Goal: Task Accomplishment & Management: Use online tool/utility

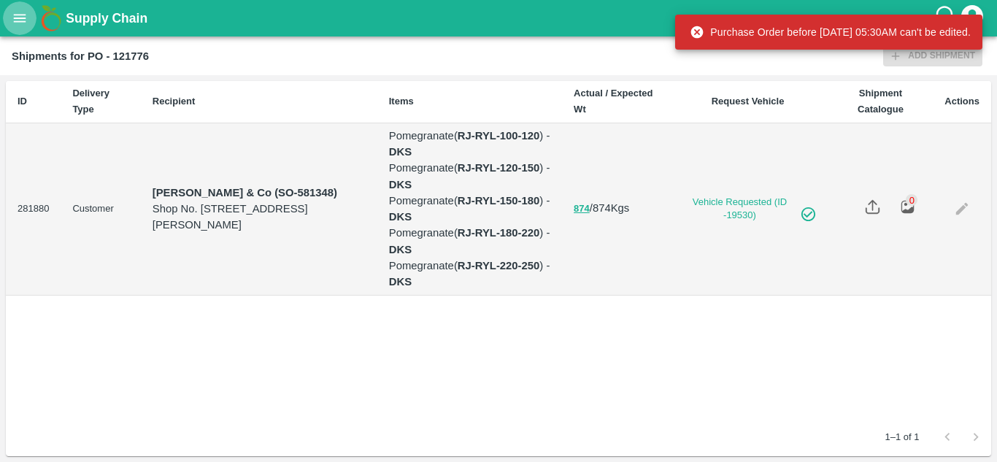
click at [12, 23] on icon "open drawer" at bounding box center [20, 18] width 16 height 16
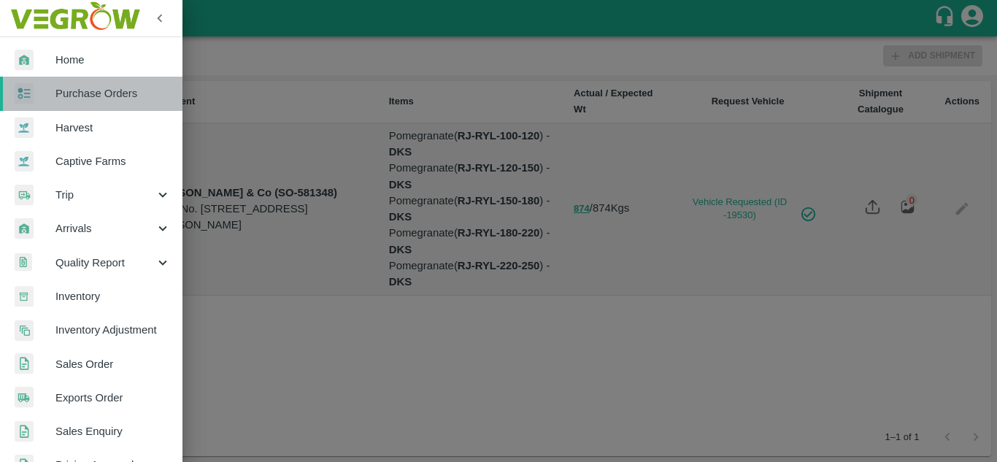
click at [129, 103] on link "Purchase Orders" at bounding box center [91, 94] width 182 height 34
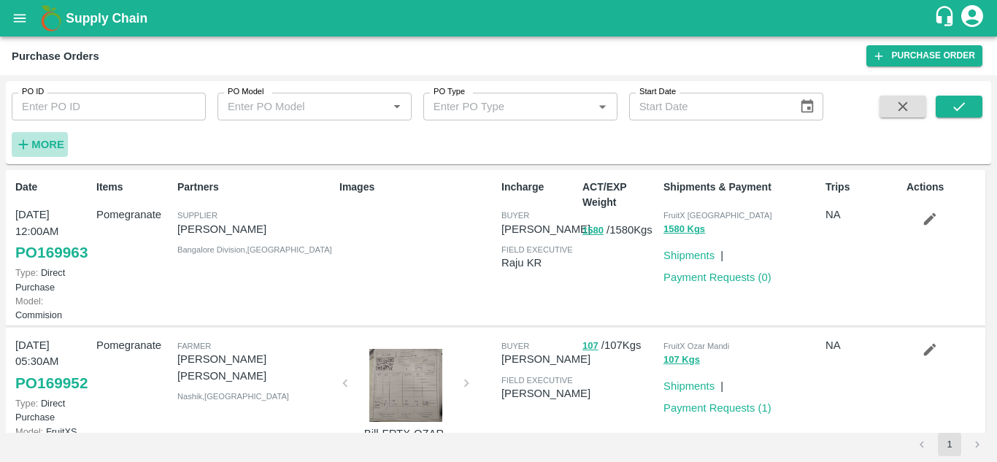
click at [50, 139] on strong "More" at bounding box center [47, 145] width 33 height 12
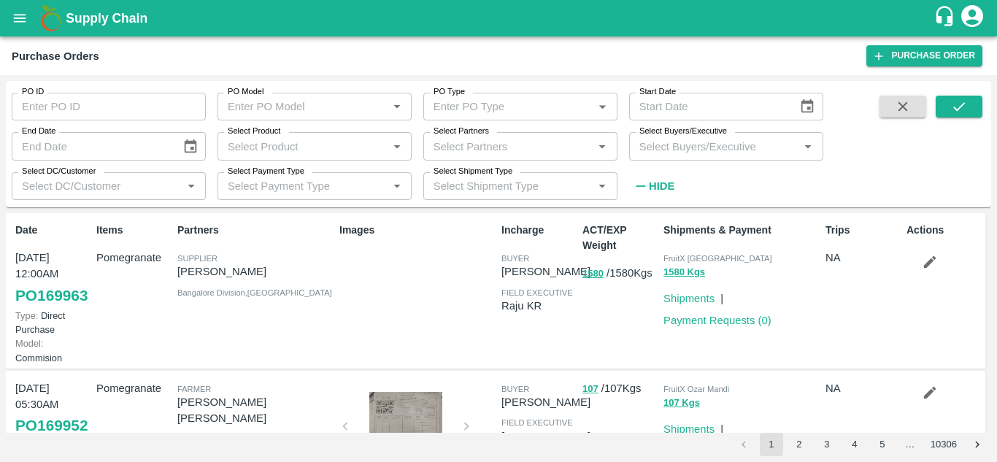
click at [687, 147] on input "Select Buyers/Executive" at bounding box center [713, 145] width 161 height 19
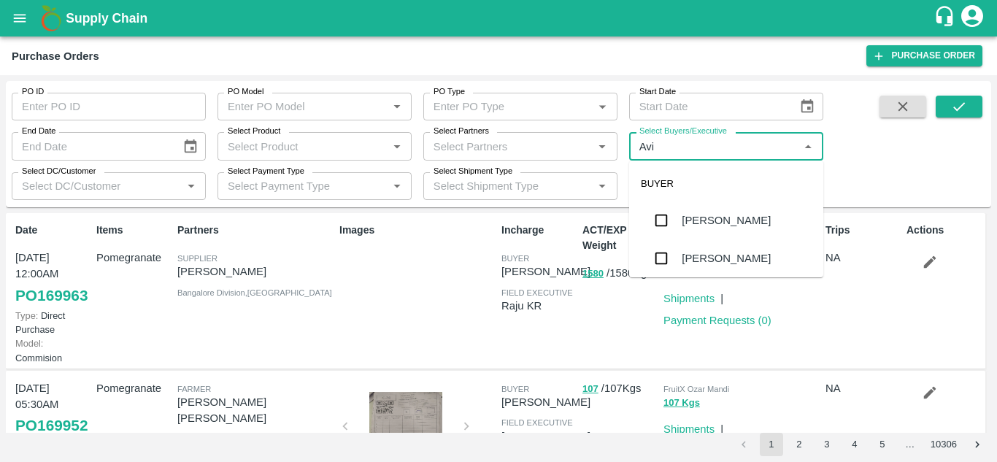
type input "Avin"
click at [651, 214] on input "checkbox" at bounding box center [661, 220] width 29 height 29
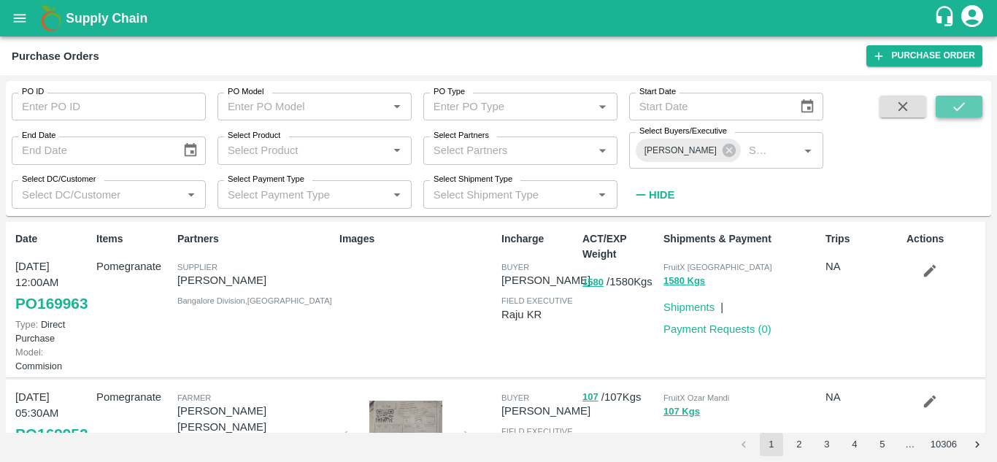
click at [954, 107] on icon "submit" at bounding box center [959, 107] width 16 height 16
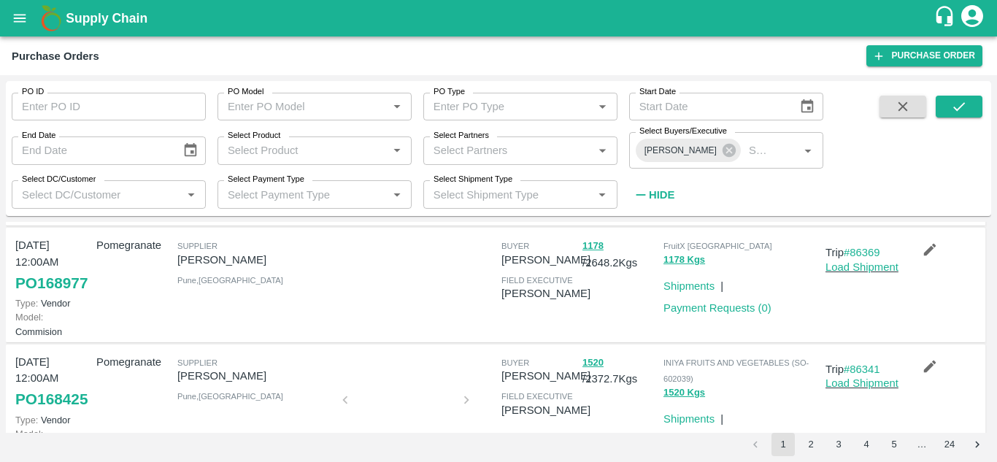
scroll to position [134, 0]
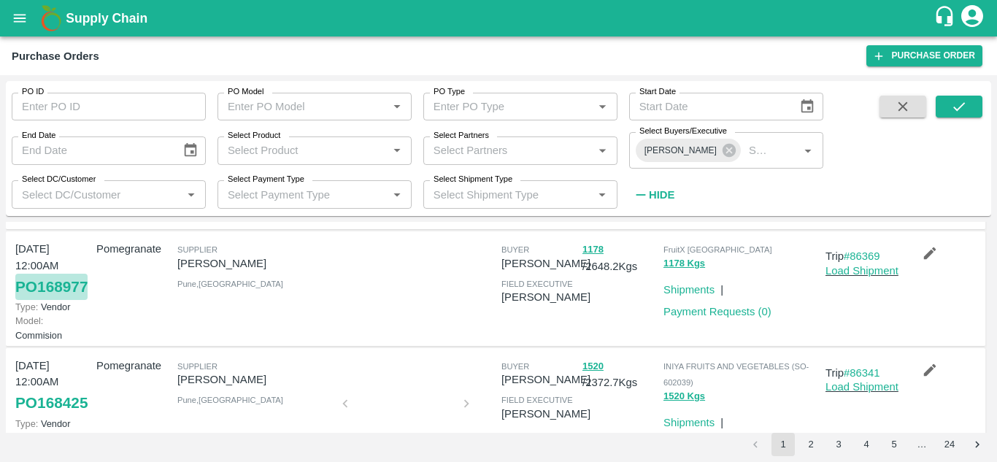
click at [19, 300] on link "PO 168977" at bounding box center [51, 287] width 72 height 26
click at [962, 112] on icon "submit" at bounding box center [959, 107] width 16 height 16
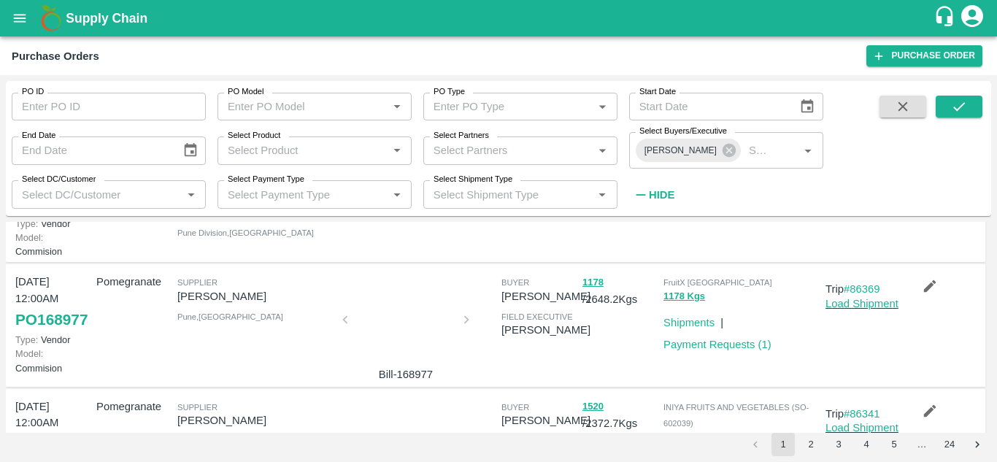
scroll to position [101, 0]
click at [689, 350] on link "Payment Requests ( 1 )" at bounding box center [717, 344] width 108 height 12
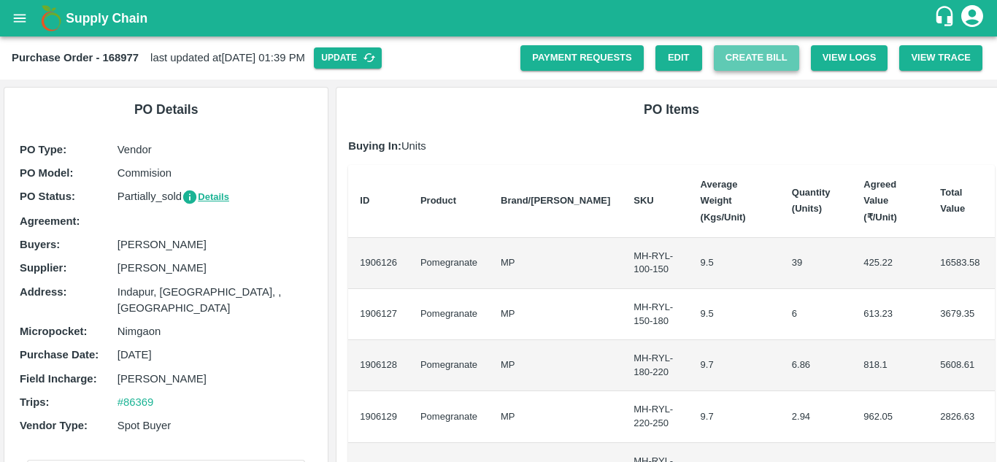
click at [755, 61] on button "Create Bill" at bounding box center [756, 58] width 85 height 26
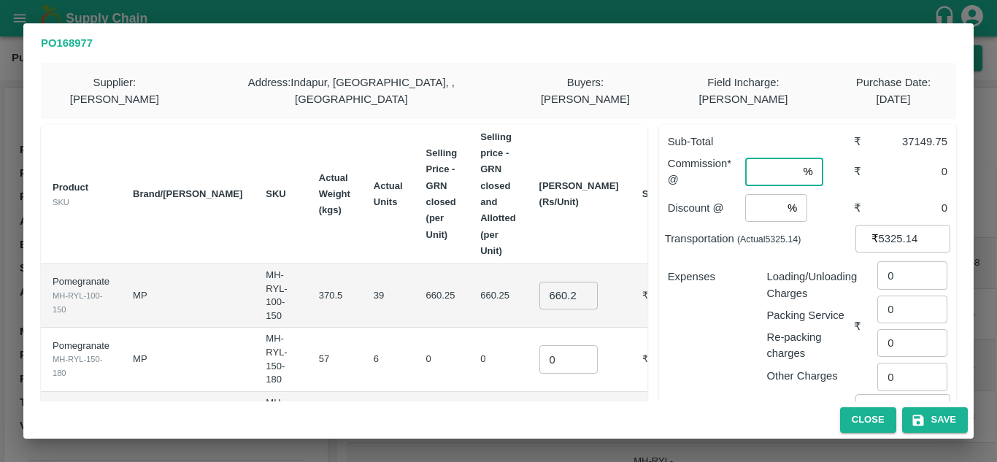
click at [752, 158] on input "number" at bounding box center [771, 172] width 52 height 28
type input "8"
click at [745, 194] on input "number" at bounding box center [763, 208] width 36 height 28
type input "2"
click at [496, 215] on th "Selling price - GRN closed and Allotted (per Unit)" at bounding box center [497, 194] width 58 height 139
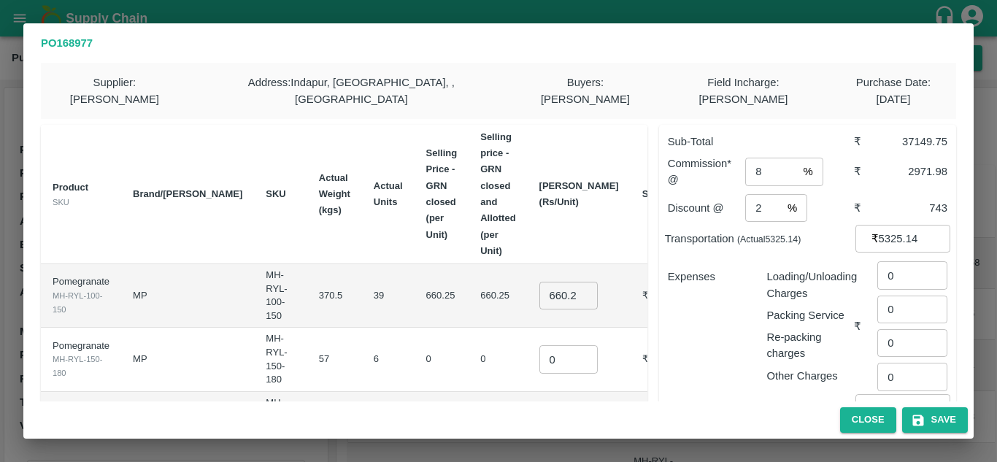
scroll to position [1, 0]
click at [539, 281] on input "660.25" at bounding box center [568, 295] width 58 height 28
type input "700"
type input "850"
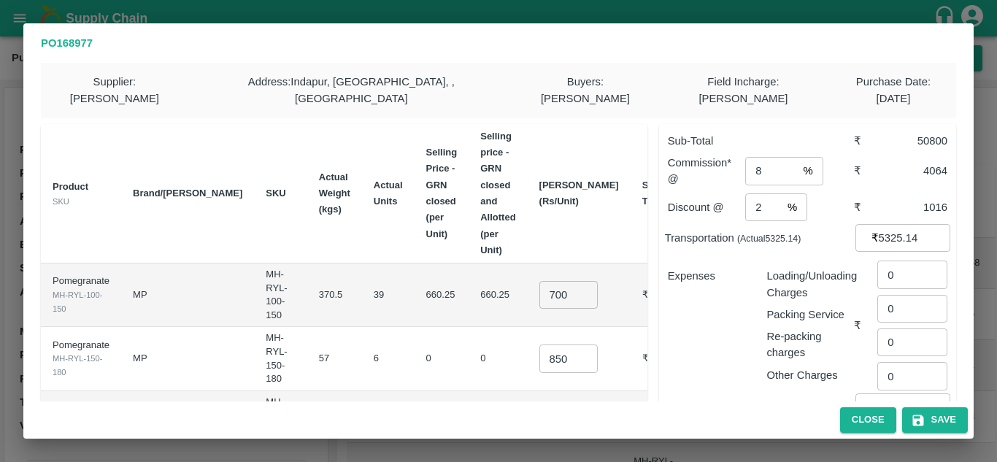
scroll to position [0, 0]
click at [553, 409] on input "1000" at bounding box center [568, 423] width 58 height 28
type input "1050"
click at [414, 327] on td "0" at bounding box center [441, 358] width 55 height 63
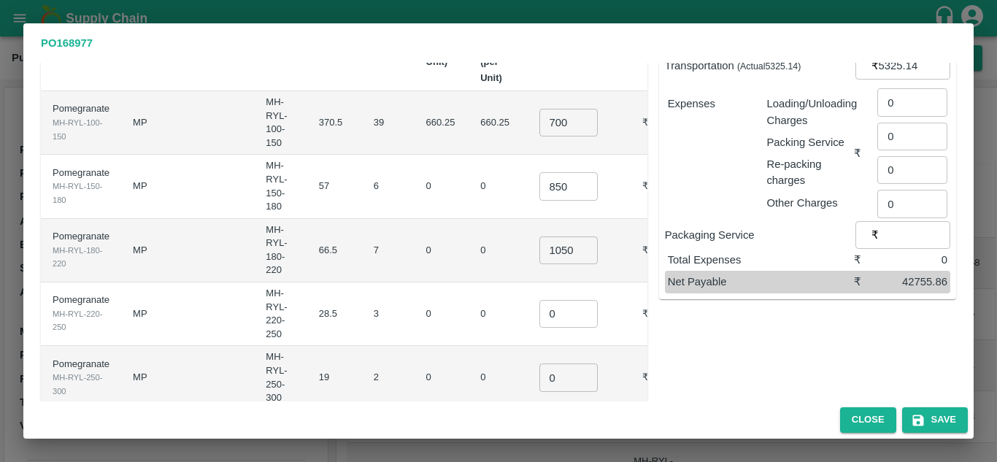
scroll to position [174, 0]
click at [545, 299] on input "0" at bounding box center [568, 313] width 58 height 28
type input "1150"
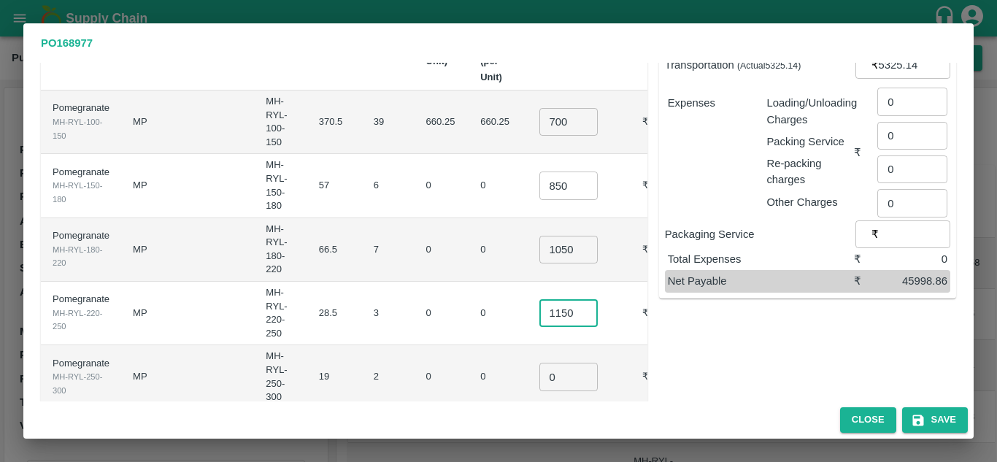
scroll to position [0, 0]
click at [541, 363] on input "0" at bounding box center [568, 377] width 58 height 28
type input "1200"
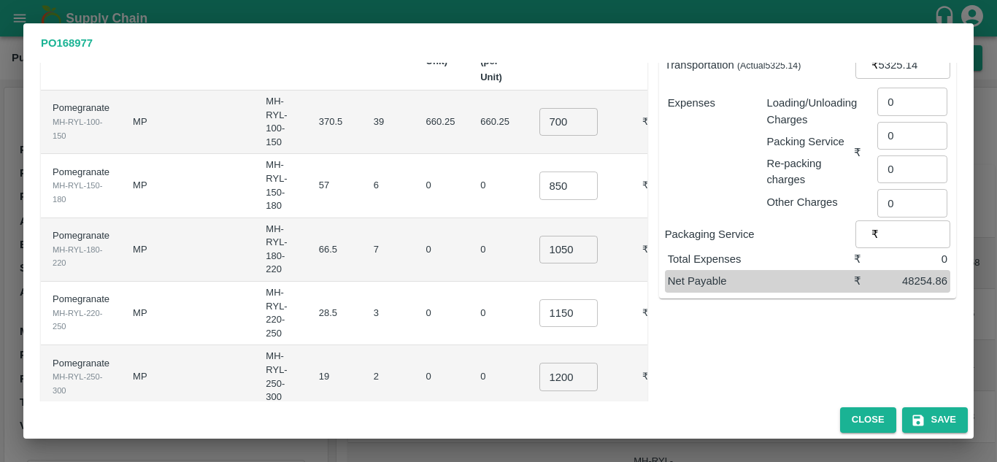
click at [414, 345] on td "0" at bounding box center [441, 376] width 55 height 63
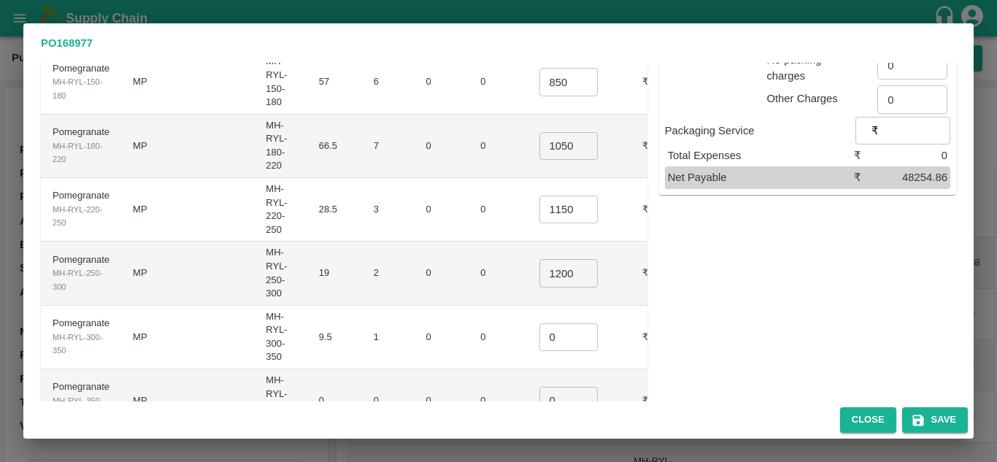
scroll to position [281, 0]
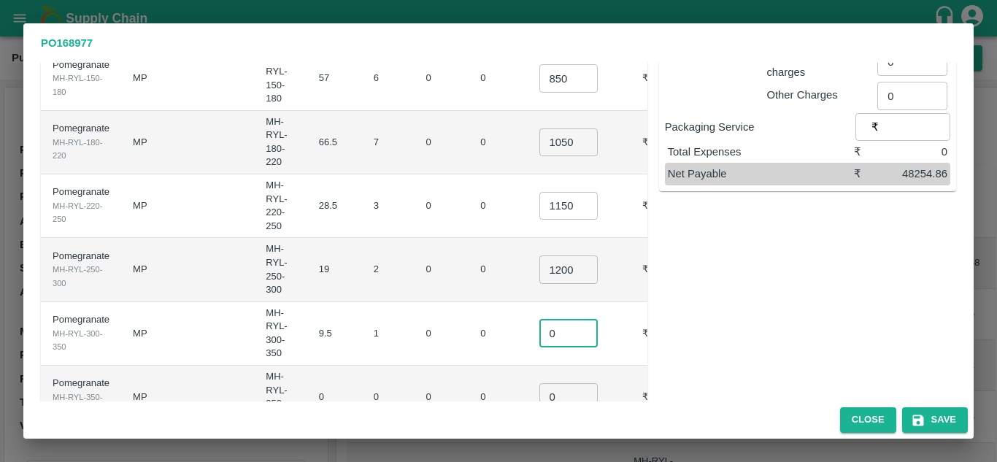
click at [542, 320] on input "0" at bounding box center [568, 334] width 58 height 28
type input "1300"
click at [414, 302] on td "0" at bounding box center [441, 333] width 55 height 63
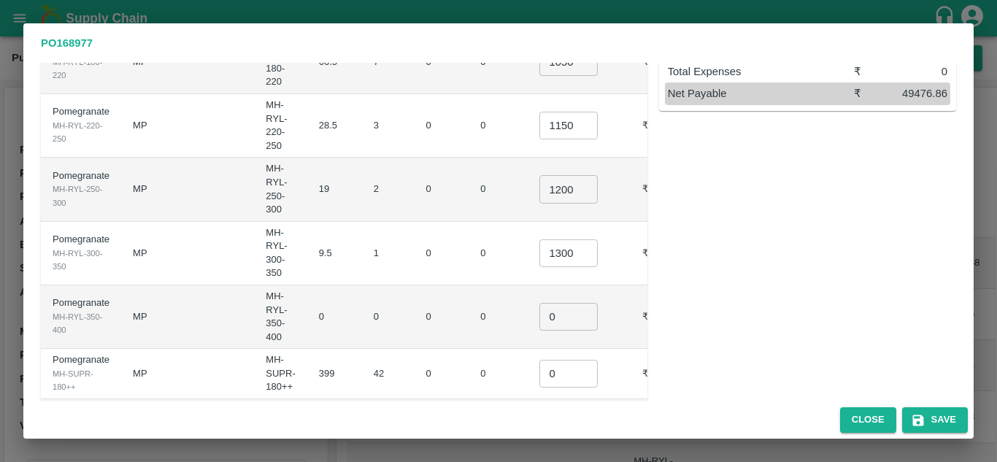
scroll to position [372, 0]
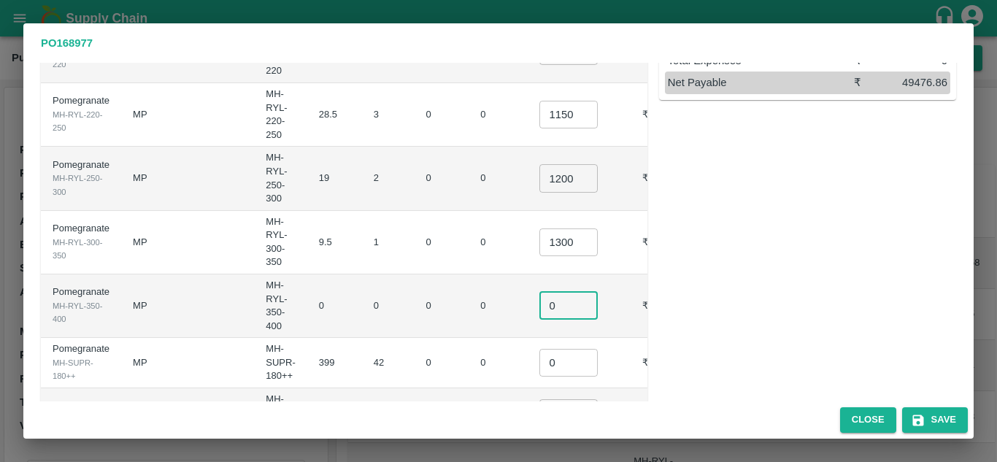
click at [548, 292] on input "0" at bounding box center [568, 306] width 58 height 28
type input "0.1"
click at [549, 349] on input "0" at bounding box center [568, 363] width 58 height 28
type input "550"
click at [417, 338] on td "0" at bounding box center [441, 363] width 55 height 50
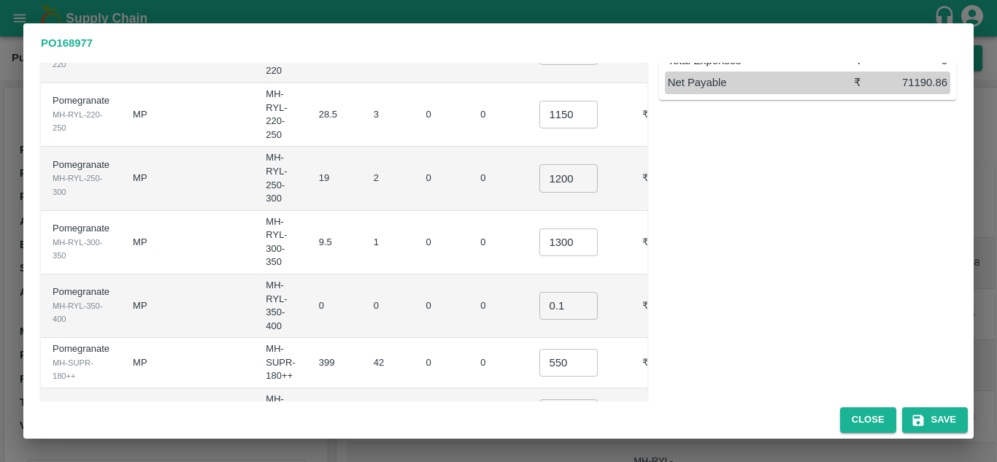
scroll to position [401, 0]
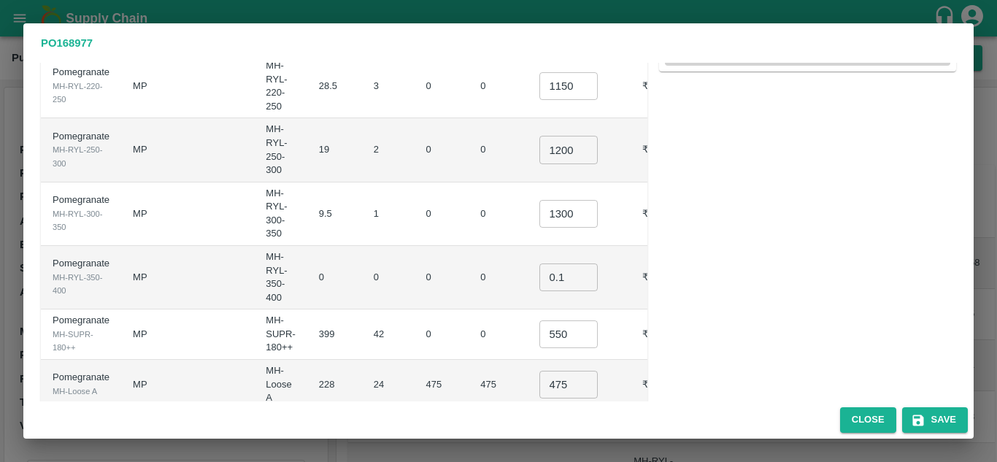
click at [547, 371] on input "475" at bounding box center [568, 385] width 58 height 28
type input "500"
click at [414, 309] on td "0" at bounding box center [441, 334] width 55 height 50
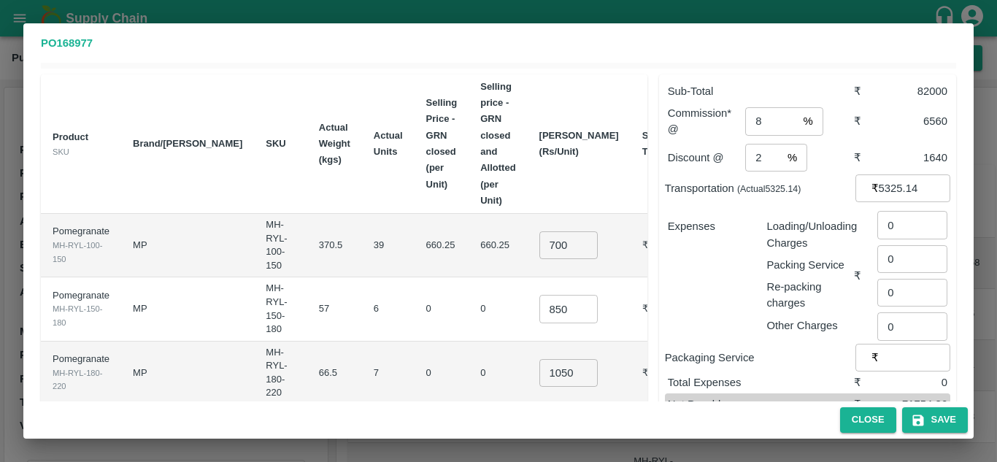
scroll to position [47, 0]
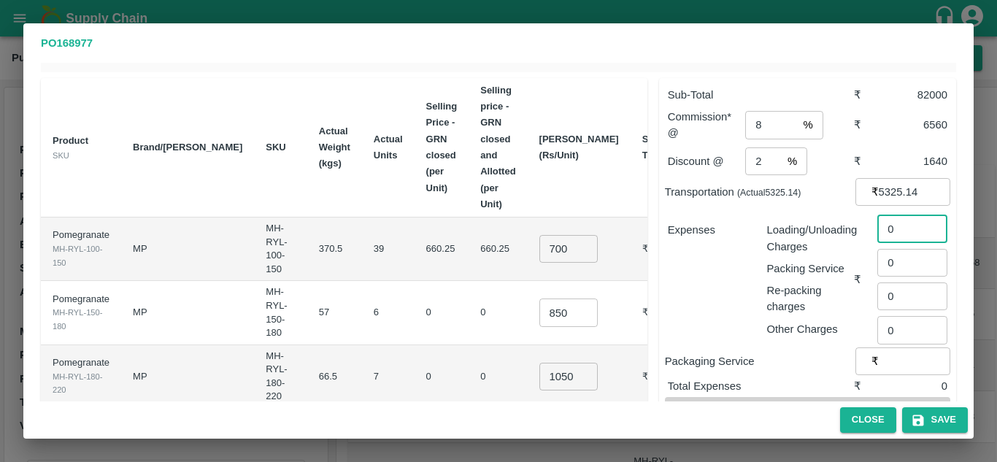
click at [895, 215] on input "0" at bounding box center [912, 229] width 70 height 28
type input "496"
click at [746, 275] on div "Expenses" at bounding box center [705, 273] width 99 height 127
click at [925, 413] on icon "button" at bounding box center [918, 420] width 15 height 15
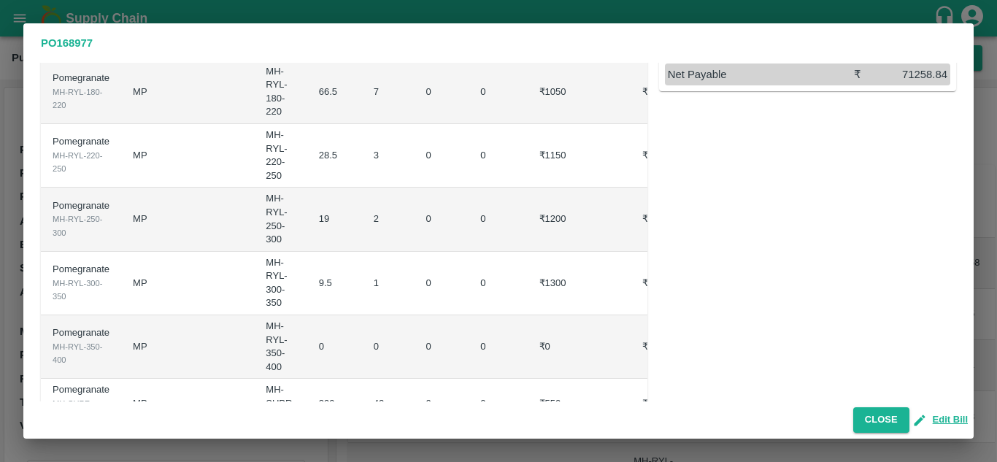
scroll to position [0, 0]
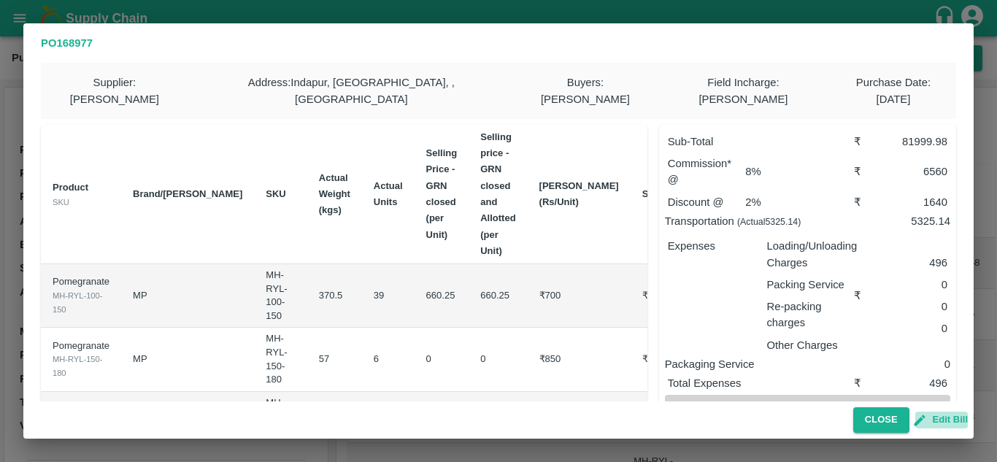
click at [965, 414] on button "Edit Bill" at bounding box center [941, 420] width 53 height 17
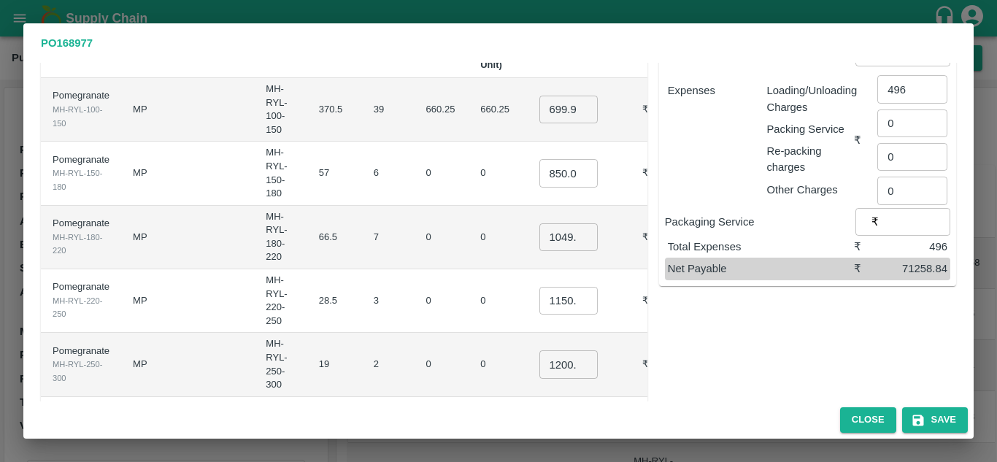
scroll to position [187, 0]
click at [539, 350] on input "1200.002" at bounding box center [568, 364] width 58 height 28
type input "1300.002"
click at [414, 332] on td "0" at bounding box center [441, 363] width 55 height 63
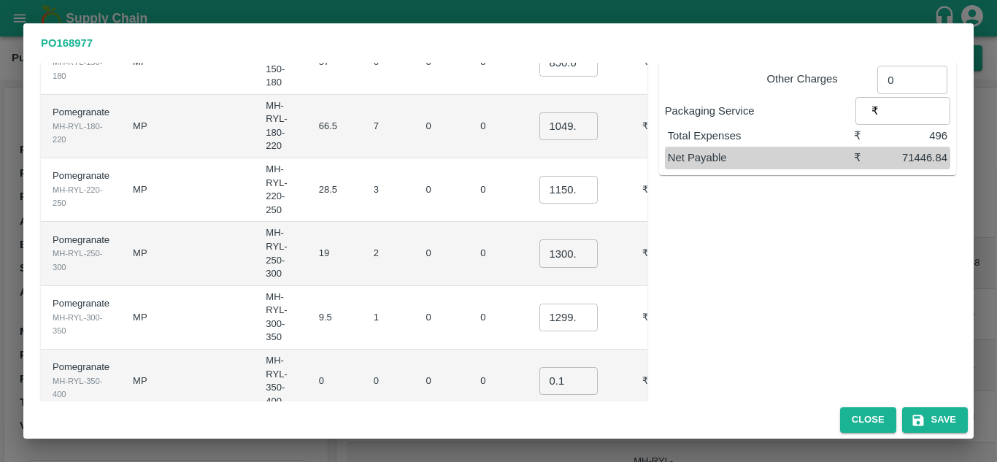
scroll to position [301, 0]
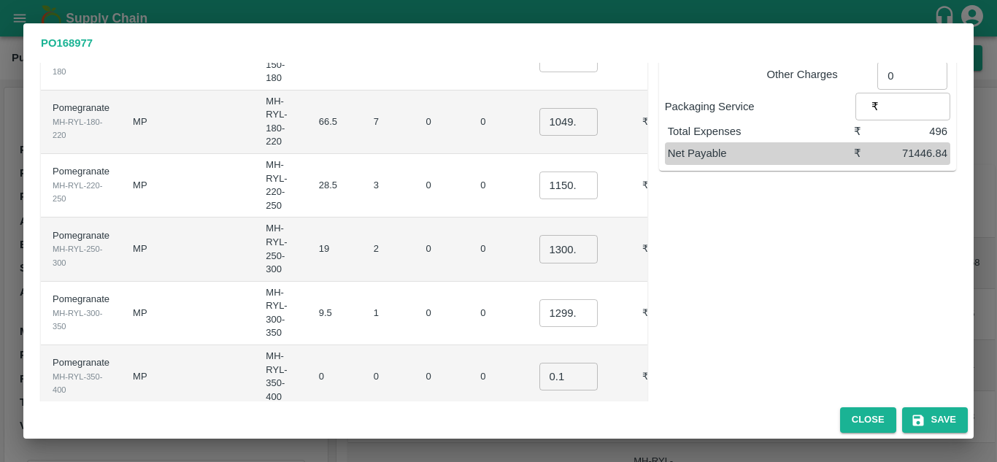
click at [539, 299] on input "1299.999" at bounding box center [568, 313] width 58 height 28
type input "1400"
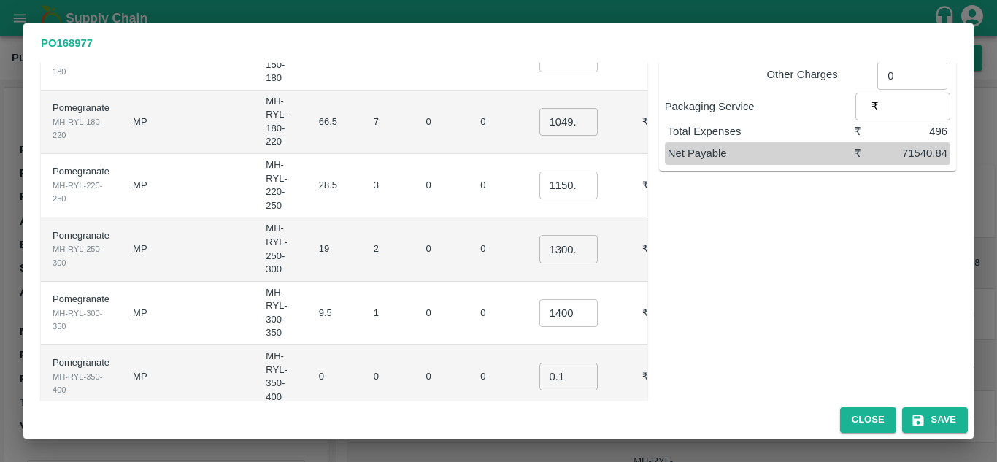
click at [468, 282] on td "0" at bounding box center [497, 313] width 58 height 63
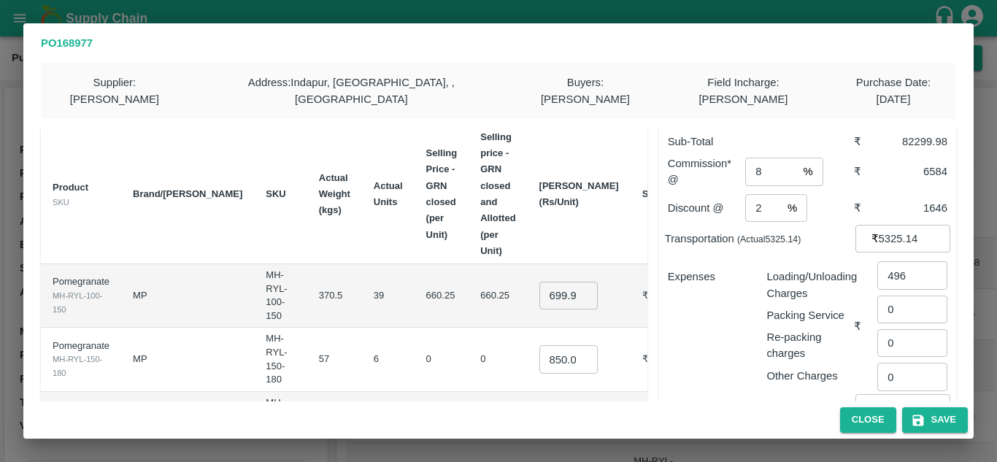
scroll to position [417, 0]
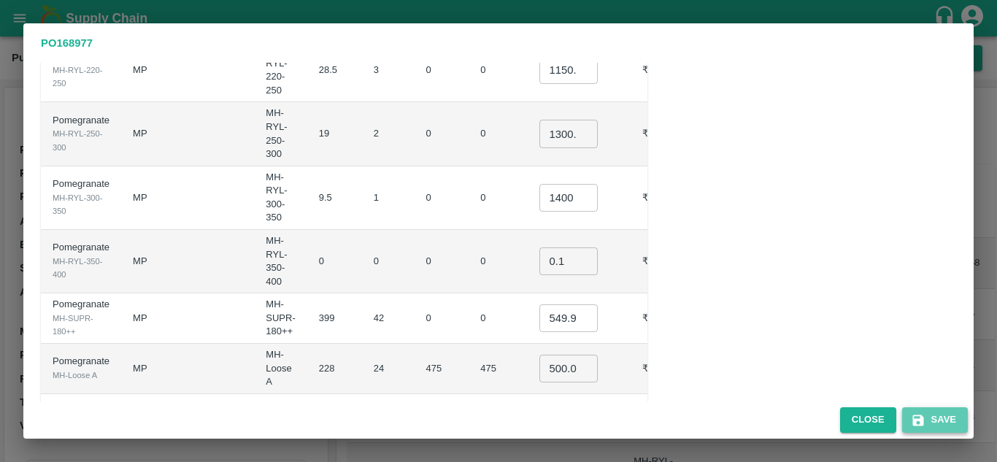
click at [933, 411] on button "Save" at bounding box center [935, 420] width 66 height 26
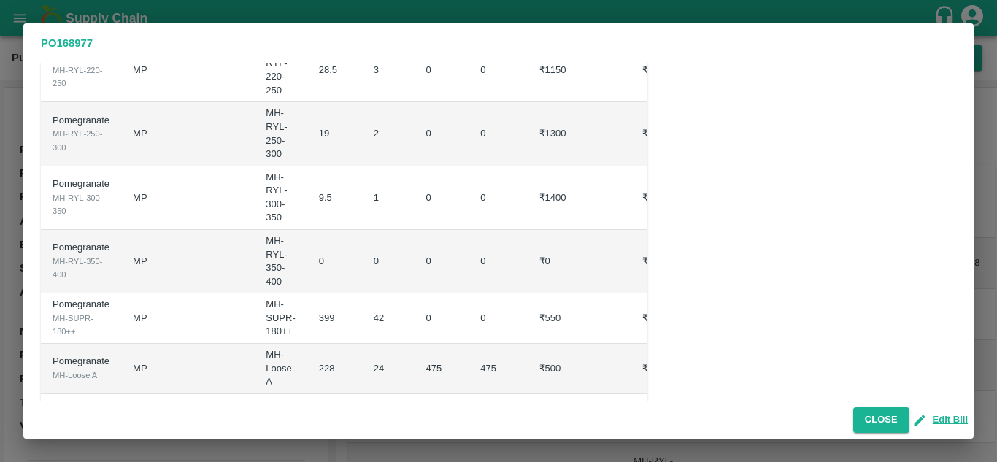
scroll to position [0, 0]
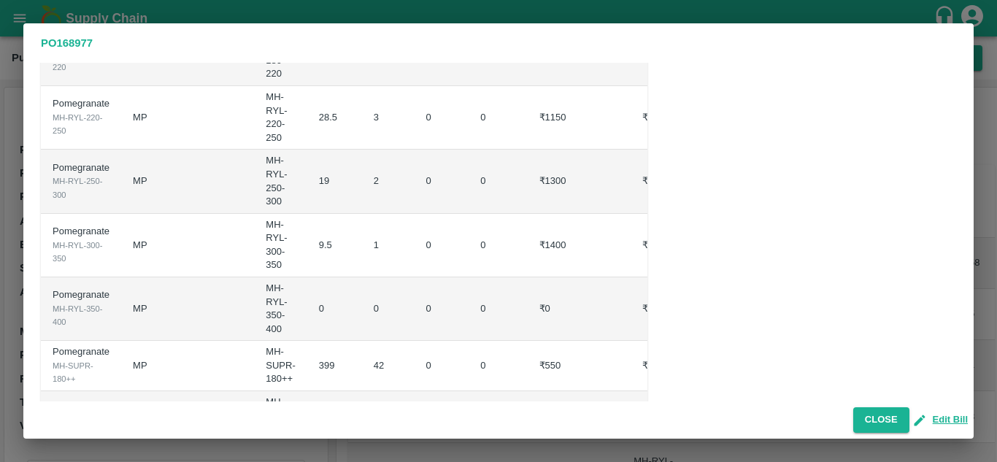
scroll to position [401, 0]
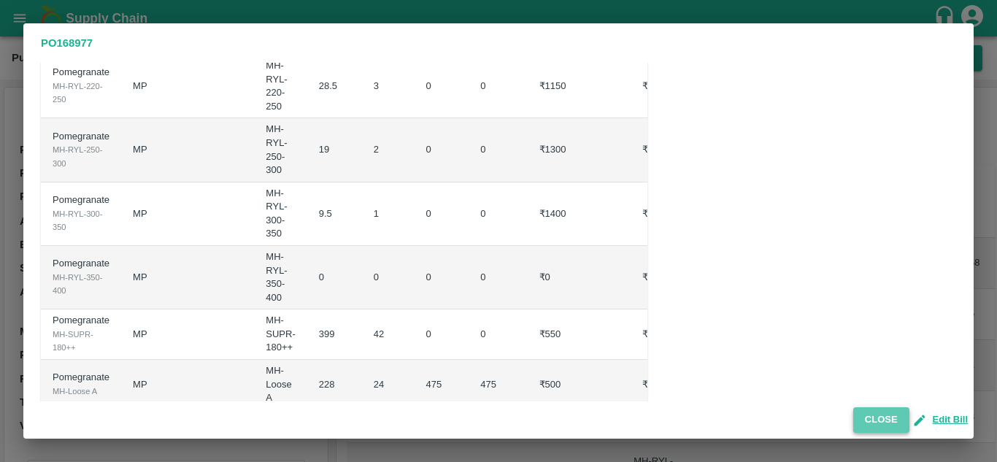
click at [881, 422] on button "Close" at bounding box center [881, 420] width 56 height 26
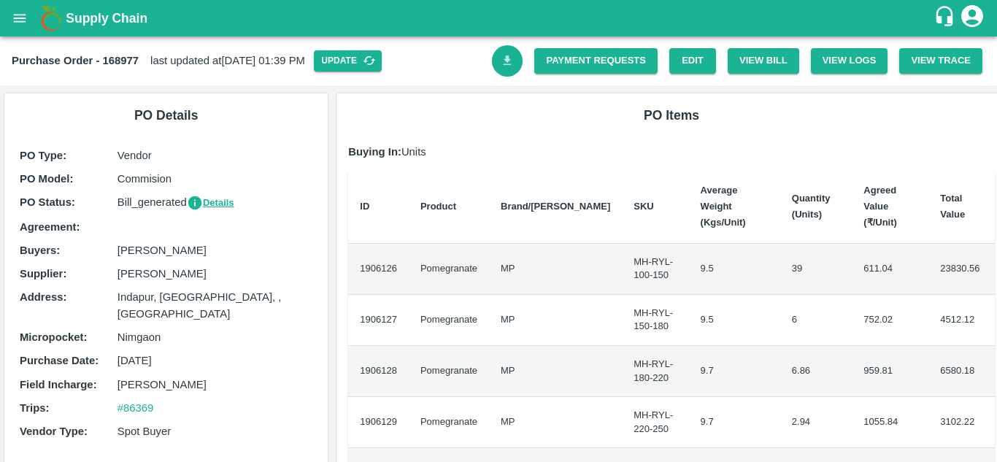
click at [506, 64] on icon "Download Bill" at bounding box center [507, 59] width 8 height 9
click at [579, 66] on link "Payment Requests" at bounding box center [595, 61] width 123 height 26
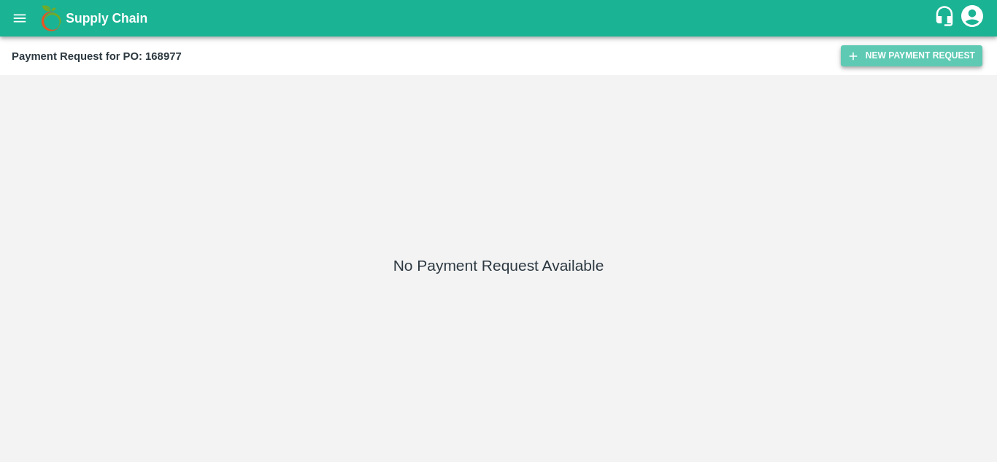
click at [871, 61] on button "New Payment Request" at bounding box center [912, 55] width 142 height 21
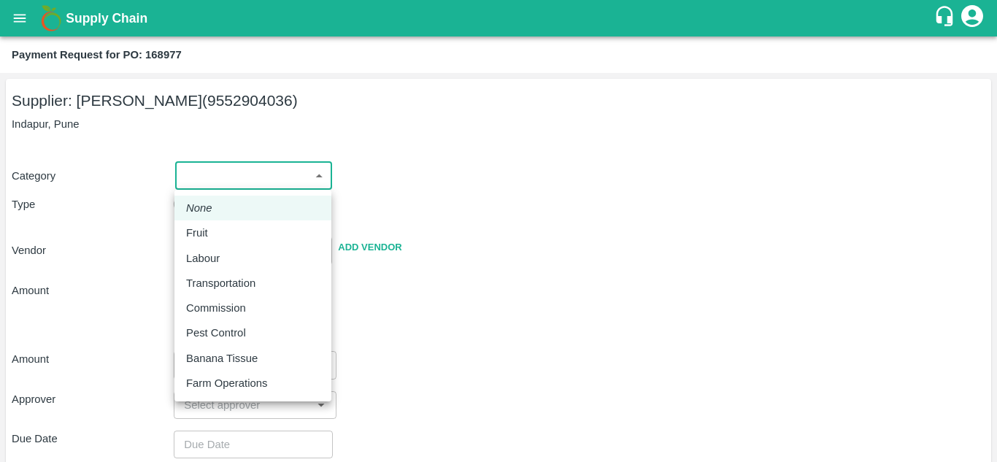
click at [234, 180] on body "Supply Chain Payment Request for PO: 168977 Supplier: SHIVAJI RAJARAM AVACHAR (…" at bounding box center [498, 231] width 997 height 462
click at [210, 238] on div "Fruit" at bounding box center [200, 233] width 29 height 16
type input "1"
type input "SHIVAJI RAJARAM AVACHAR - 9552904036(Supplier)"
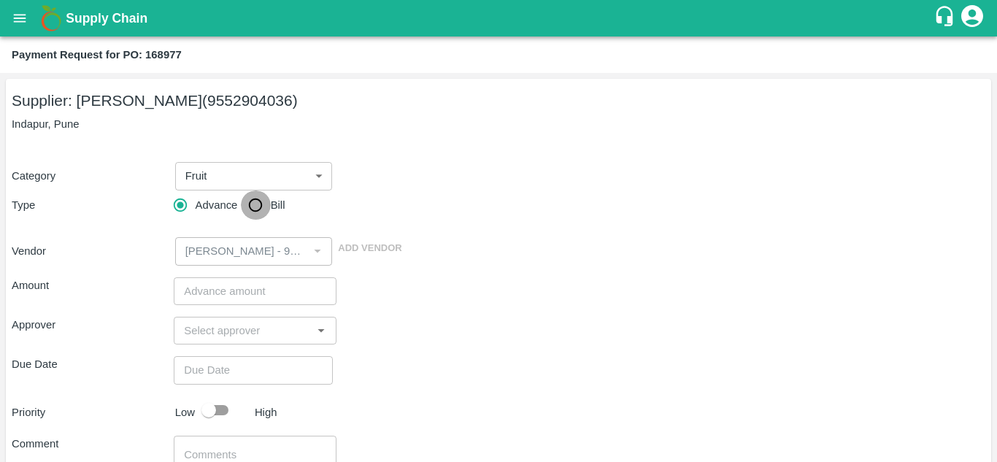
click at [254, 207] on input "Bill" at bounding box center [255, 204] width 29 height 29
radio input "true"
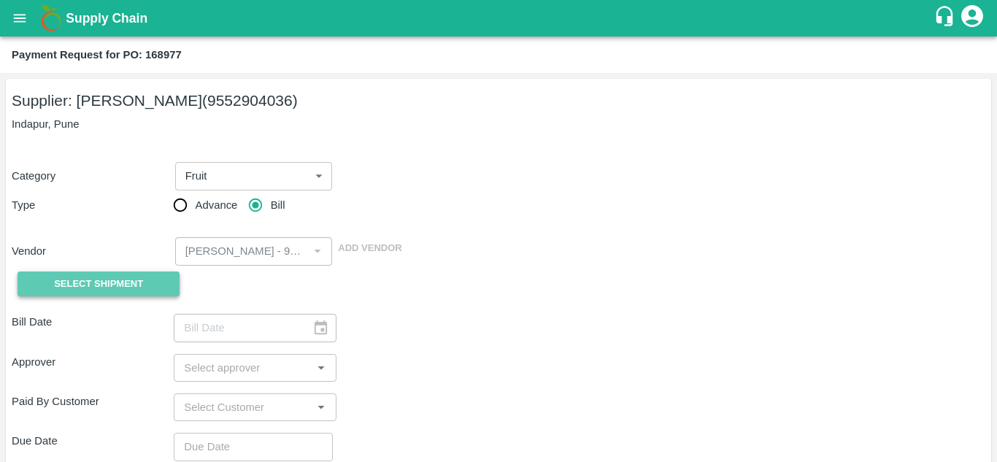
click at [152, 279] on button "Select Shipment" at bounding box center [99, 284] width 162 height 26
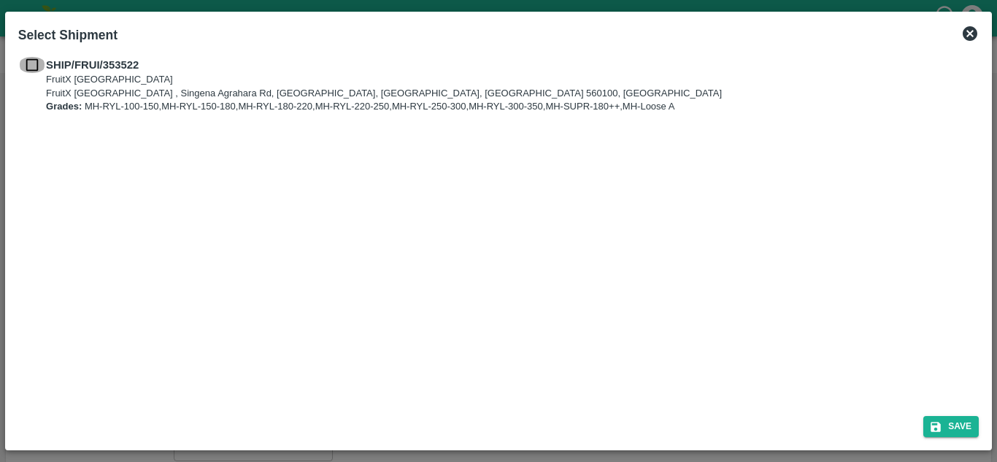
click at [25, 66] on input "checkbox" at bounding box center [32, 65] width 28 height 16
checkbox input "true"
click at [954, 419] on button "Save" at bounding box center [950, 426] width 55 height 21
type input "13/08/2025"
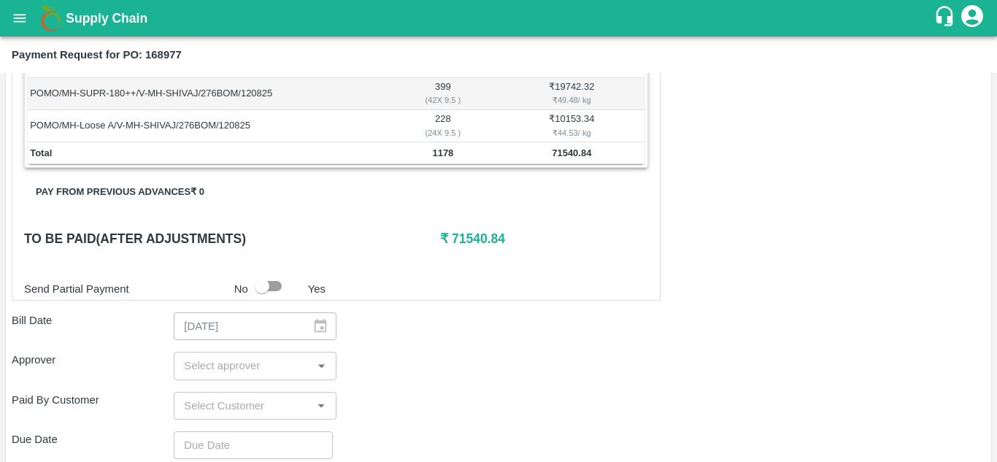
scroll to position [465, 0]
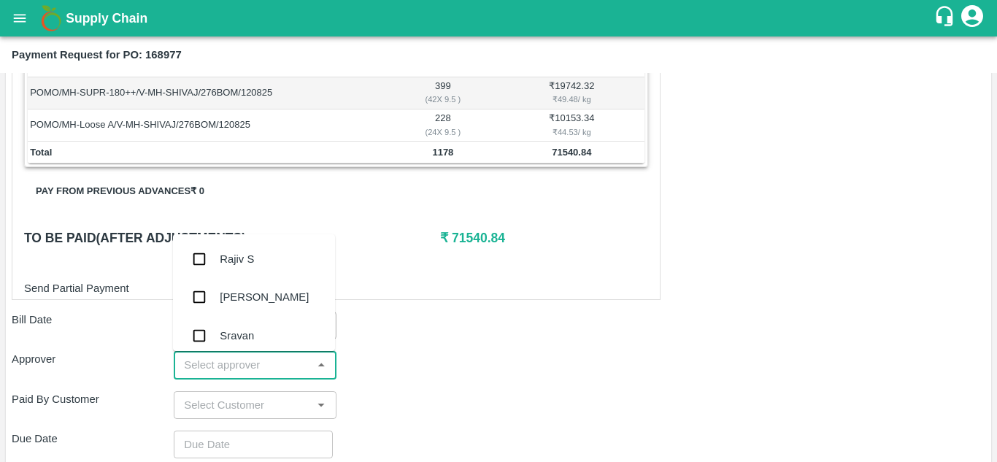
click at [207, 363] on input "input" at bounding box center [242, 364] width 129 height 19
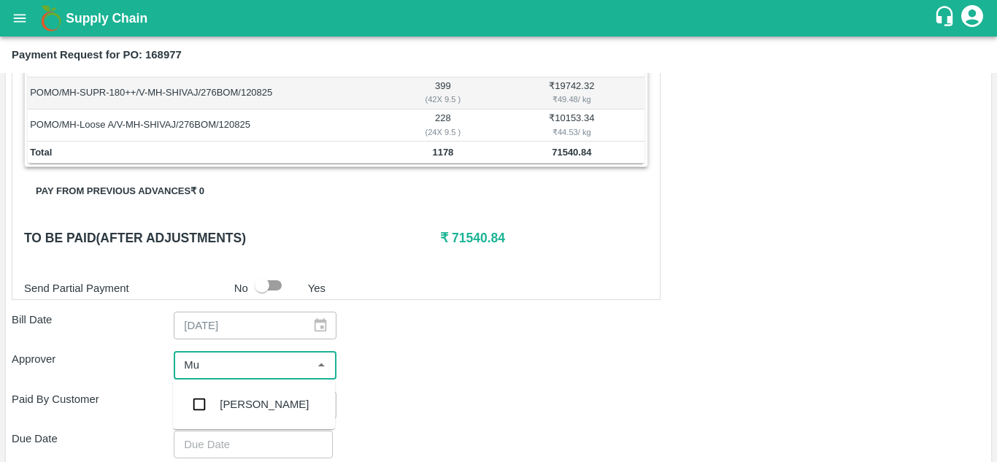
type input "Muk"
click at [201, 404] on input "checkbox" at bounding box center [199, 404] width 29 height 29
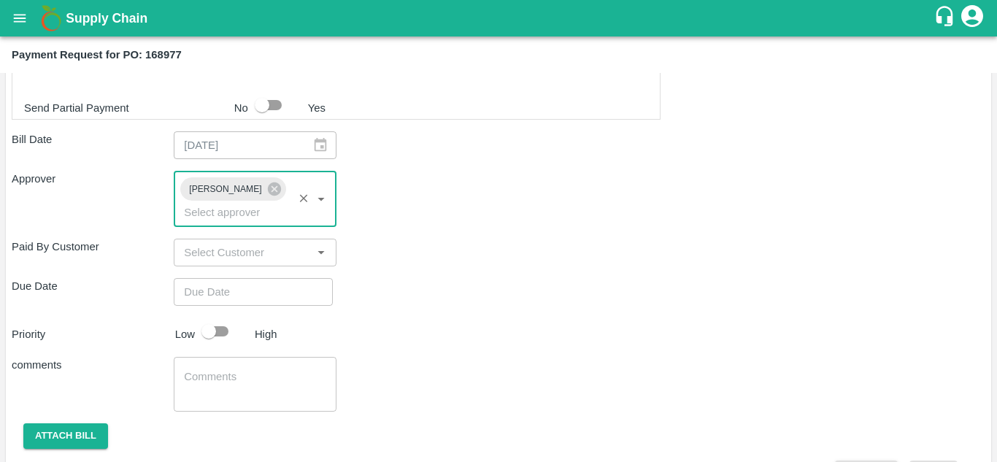
scroll to position [647, 0]
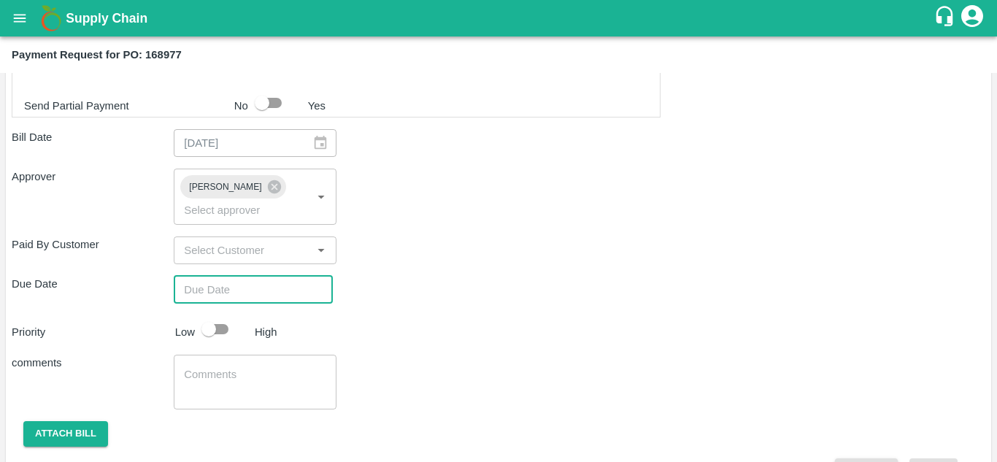
type input "DD/MM/YYYY hh:mm aa"
click at [191, 292] on input "DD/MM/YYYY hh:mm aa" at bounding box center [248, 290] width 149 height 28
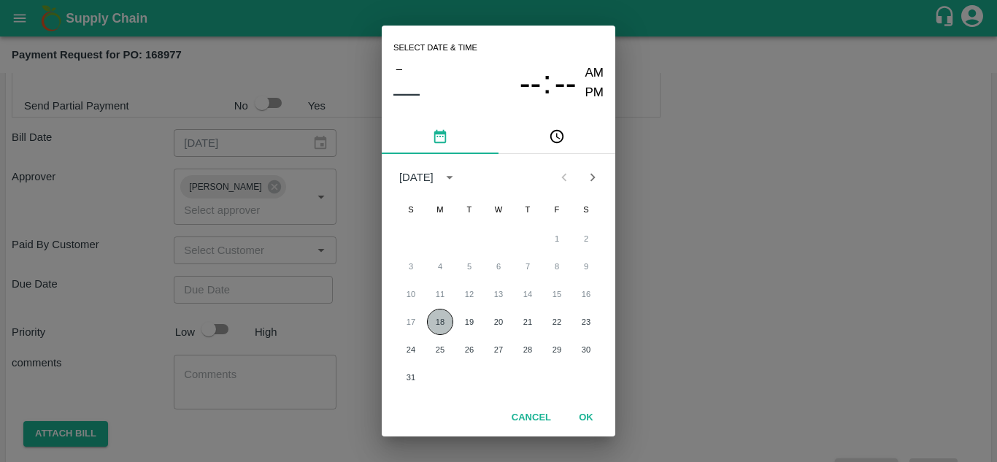
click at [434, 324] on button "18" at bounding box center [440, 322] width 26 height 26
type input "18/08/2025 12:00 AM"
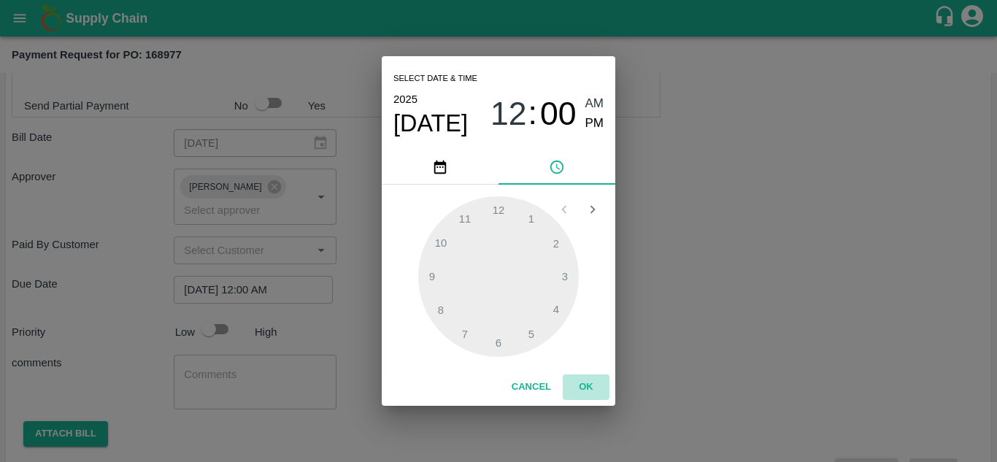
click at [590, 378] on button "OK" at bounding box center [586, 387] width 47 height 26
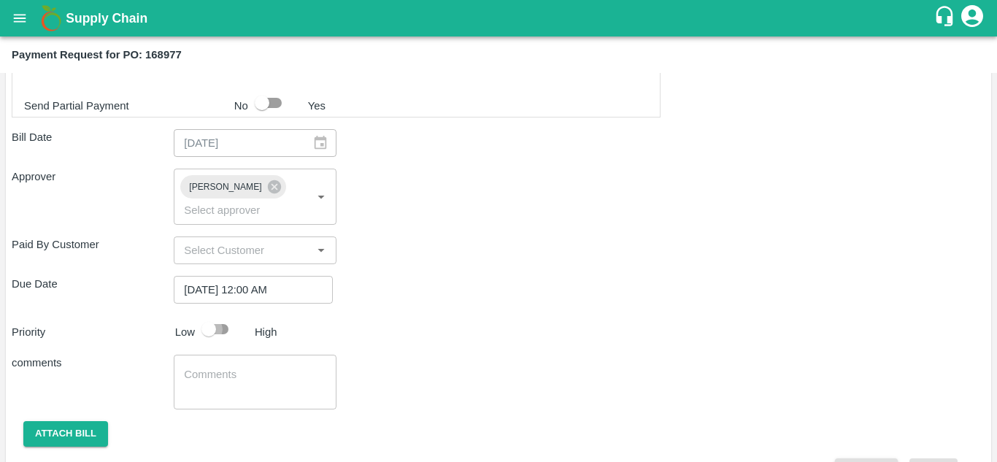
click at [205, 325] on input "checkbox" at bounding box center [208, 329] width 83 height 28
checkbox input "true"
click at [80, 421] on button "Attach bill" at bounding box center [65, 434] width 85 height 26
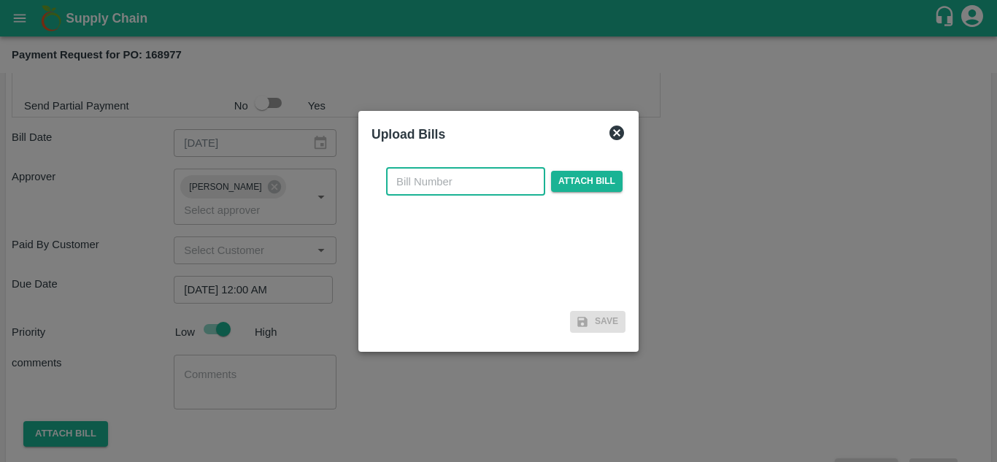
click at [432, 180] on input "text" at bounding box center [465, 182] width 159 height 28
type input "168977"
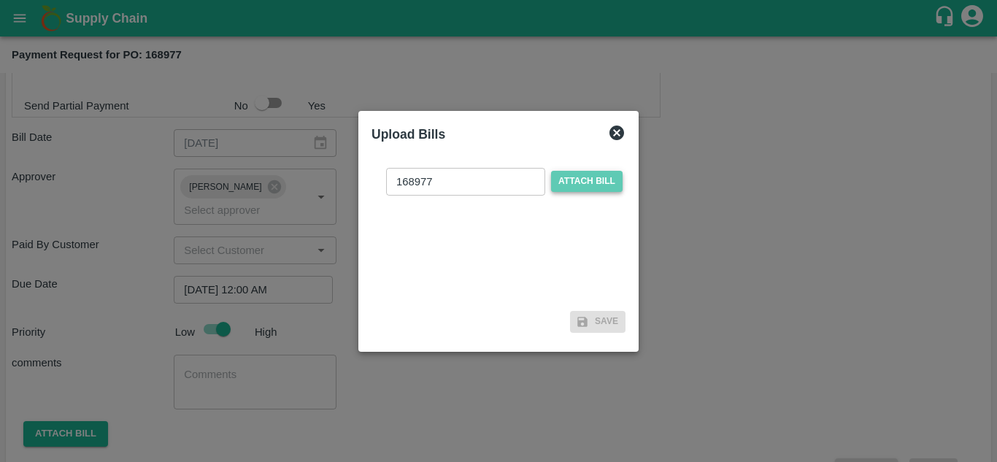
click at [584, 187] on span "Attach bill" at bounding box center [587, 181] width 72 height 21
click at [0, 0] on input "Attach bill" at bounding box center [0, 0] width 0 height 0
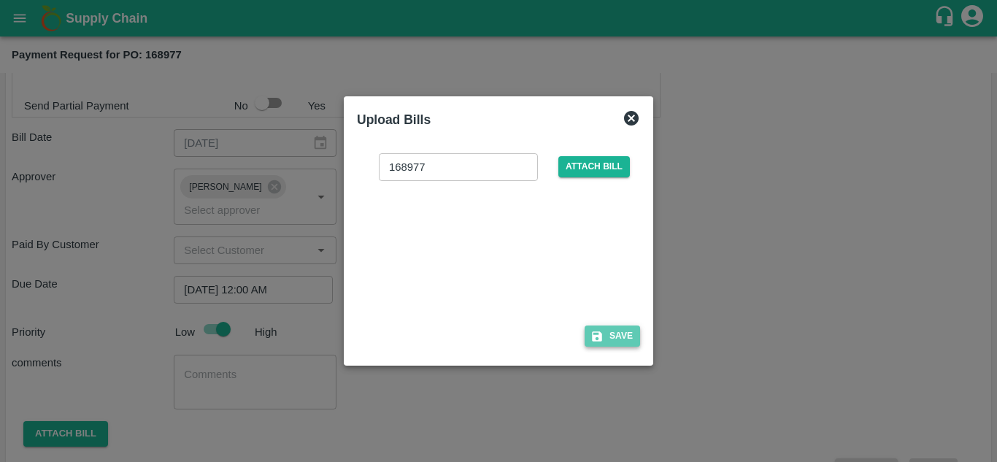
click at [614, 327] on button "Save" at bounding box center [611, 335] width 55 height 21
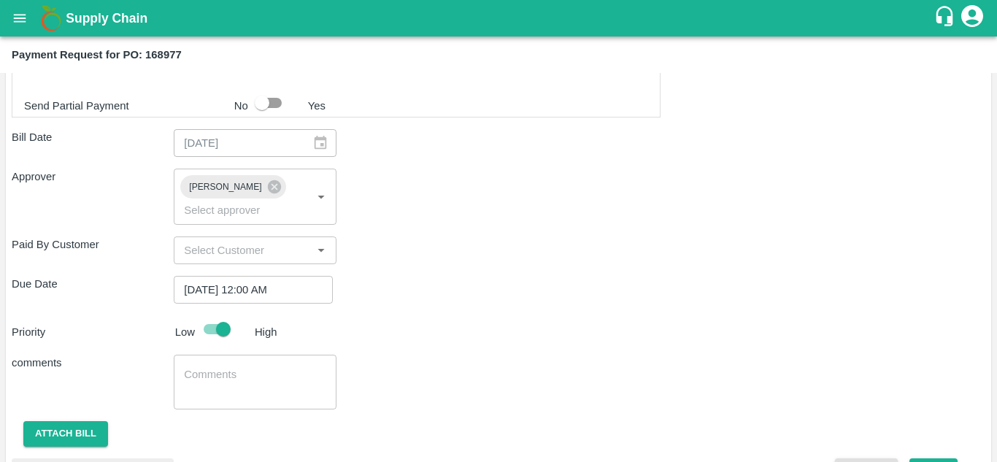
scroll to position [764, 0]
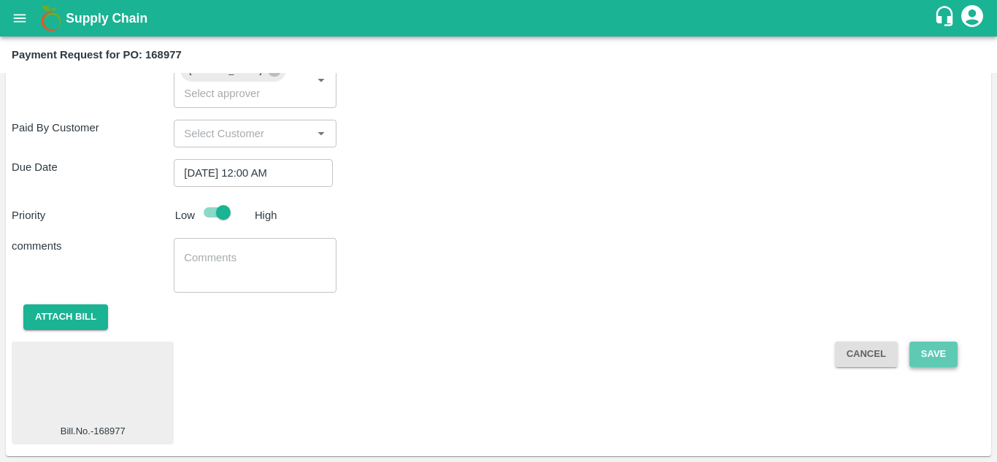
click at [935, 359] on button "Save" at bounding box center [933, 354] width 48 height 26
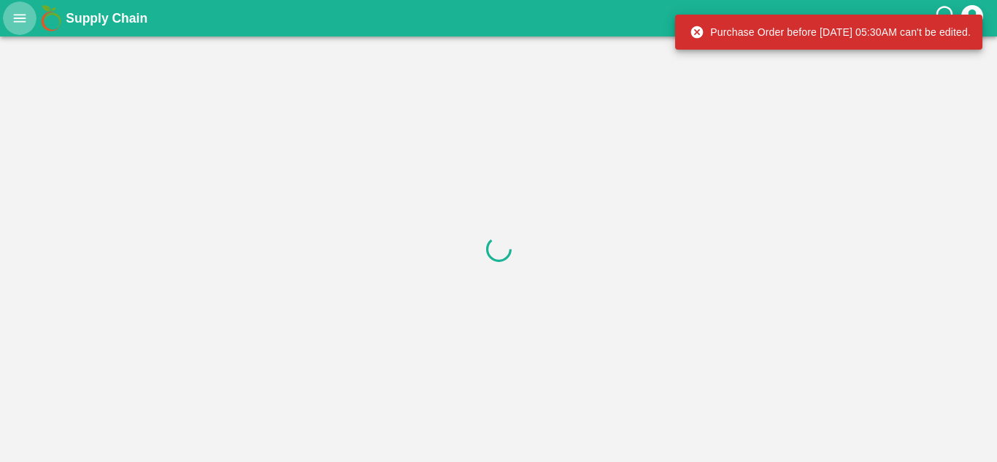
click at [17, 23] on icon "open drawer" at bounding box center [20, 18] width 16 height 16
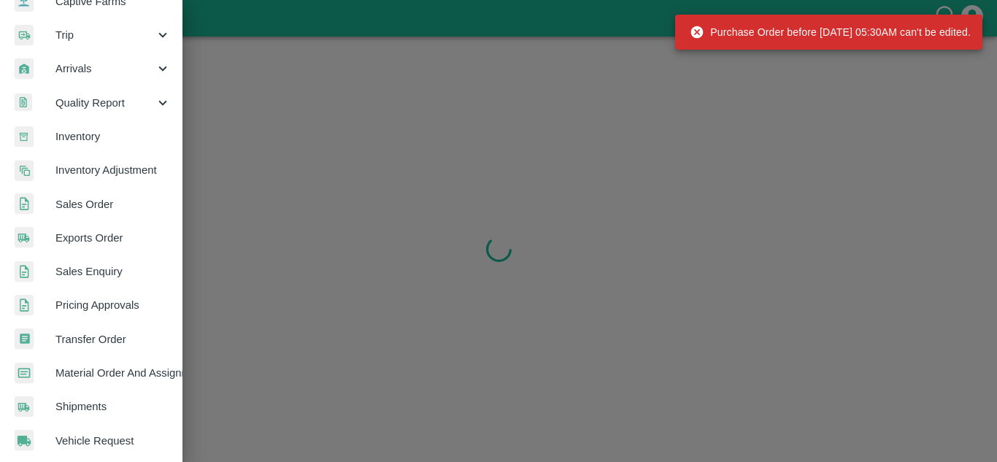
scroll to position [161, 0]
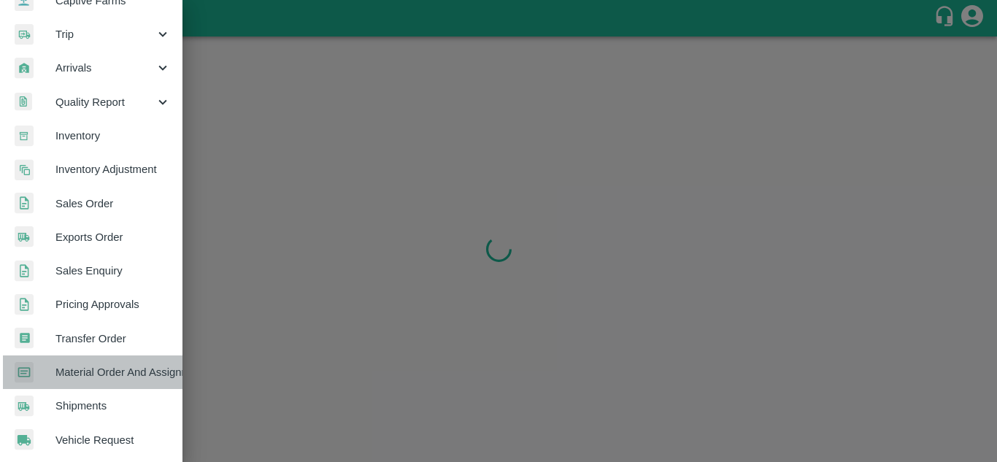
click at [105, 368] on span "Material Order And Assignment" at bounding box center [112, 372] width 115 height 16
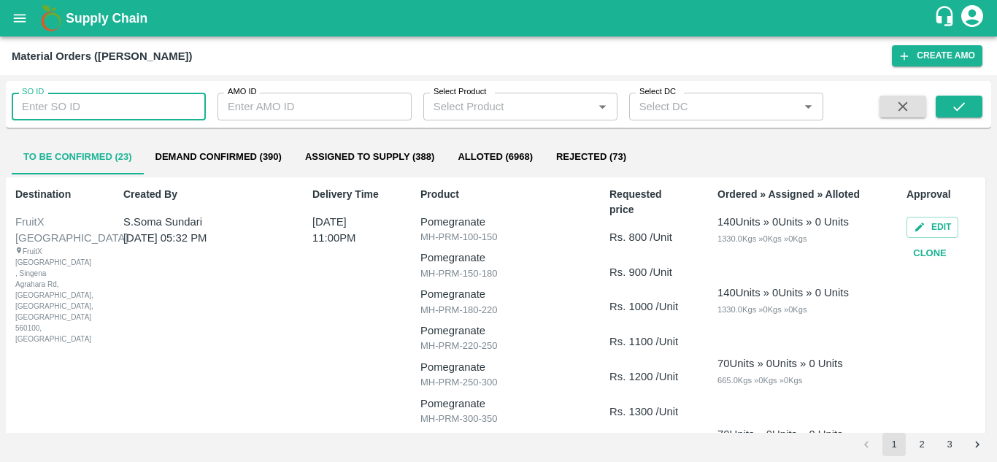
click at [57, 109] on input "SO ID" at bounding box center [109, 107] width 194 height 28
type input "605283"
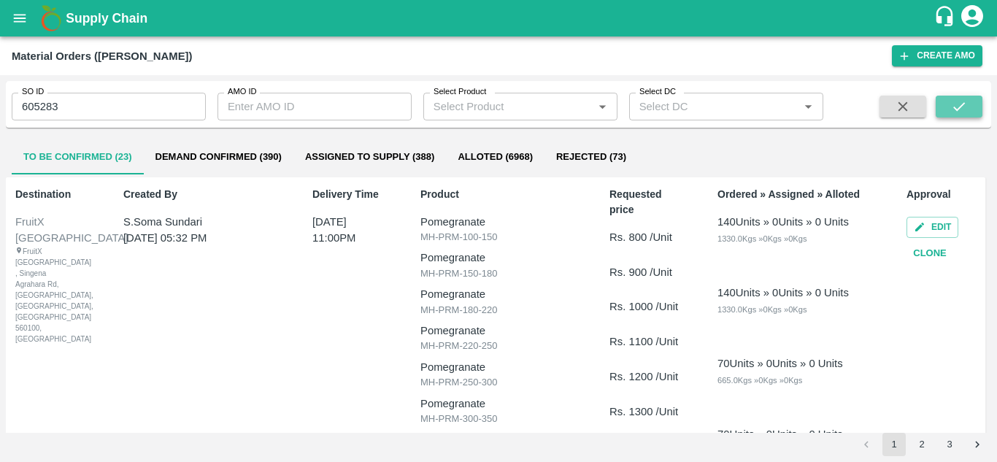
click at [953, 109] on icon "submit" at bounding box center [959, 107] width 16 height 16
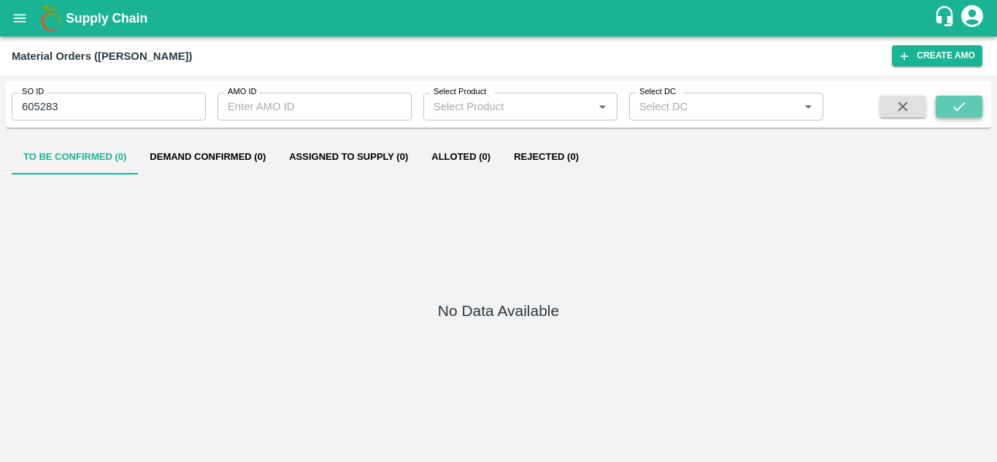
click at [962, 103] on icon "submit" at bounding box center [959, 107] width 16 height 16
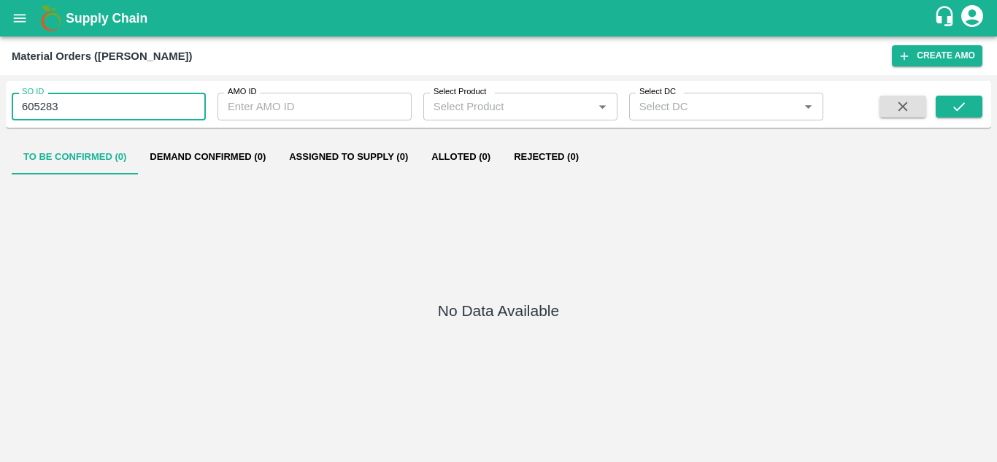
drag, startPoint x: 21, startPoint y: 104, endPoint x: 74, endPoint y: 114, distance: 54.2
click at [74, 114] on input "605283" at bounding box center [109, 107] width 194 height 28
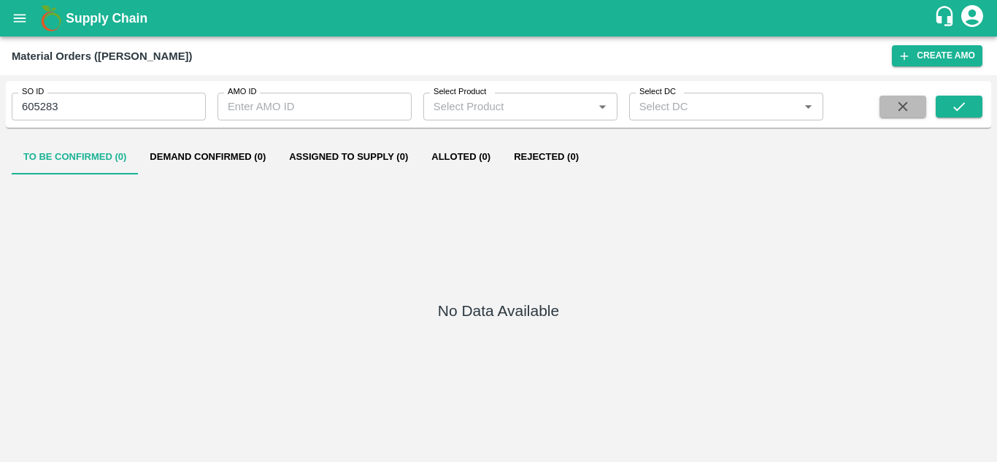
click at [901, 109] on icon "button" at bounding box center [903, 107] width 16 height 16
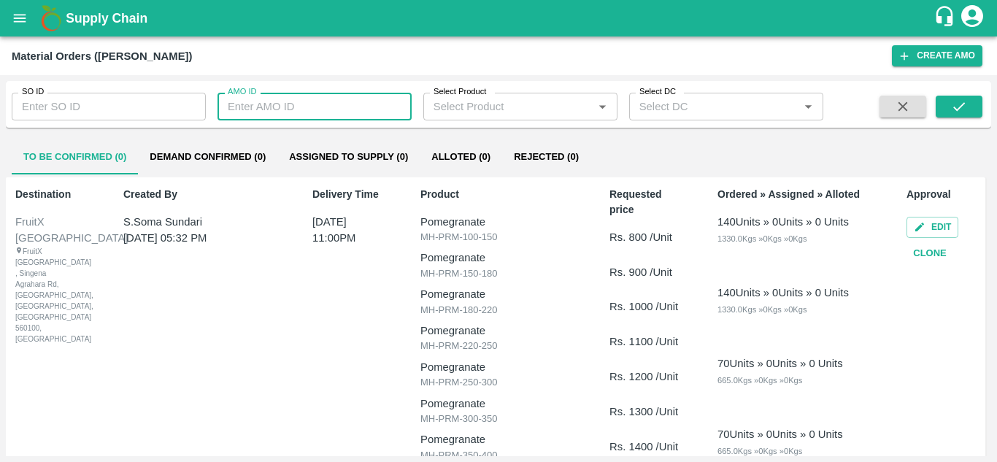
click at [317, 112] on input "AMO ID" at bounding box center [314, 107] width 194 height 28
paste input "text"
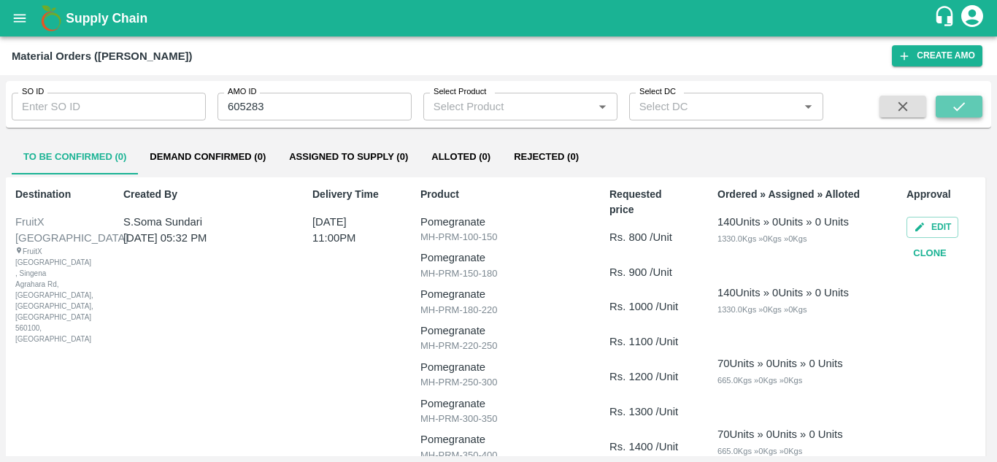
click at [954, 108] on icon "submit" at bounding box center [959, 106] width 12 height 9
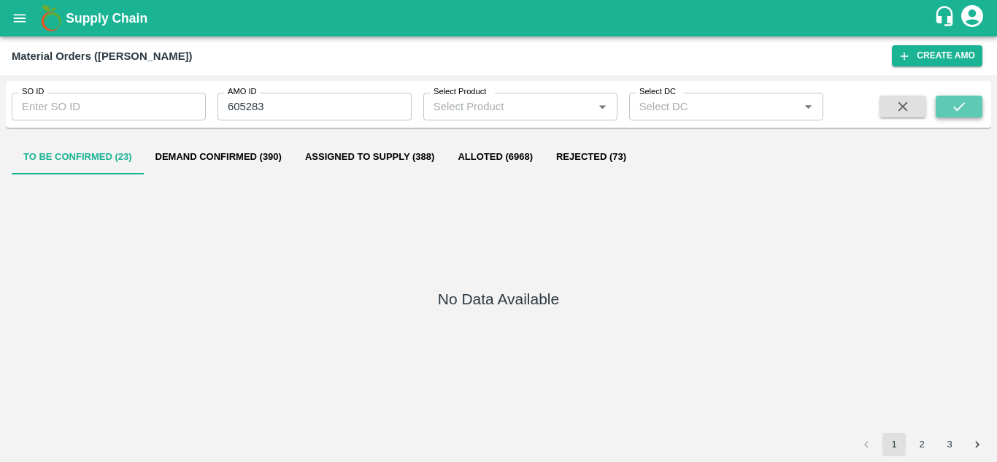
click at [958, 109] on icon "submit" at bounding box center [959, 106] width 12 height 9
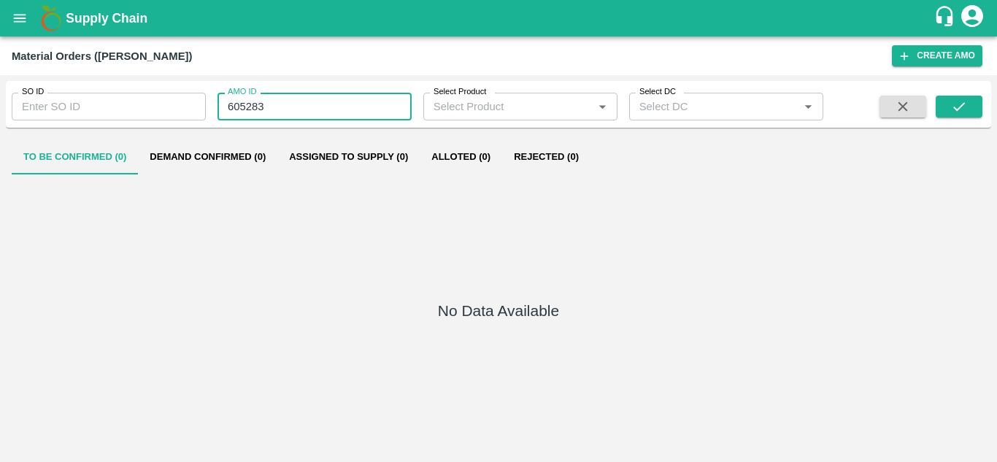
click at [279, 109] on input "605283" at bounding box center [314, 107] width 194 height 28
type input "605283"
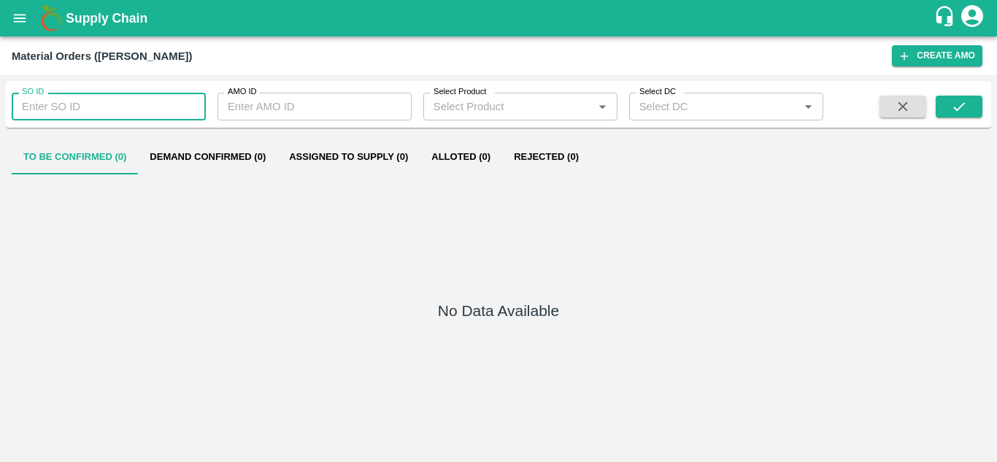
click at [69, 113] on input "SO ID" at bounding box center [109, 107] width 194 height 28
type input "602578"
click at [949, 103] on button "submit" at bounding box center [958, 107] width 47 height 22
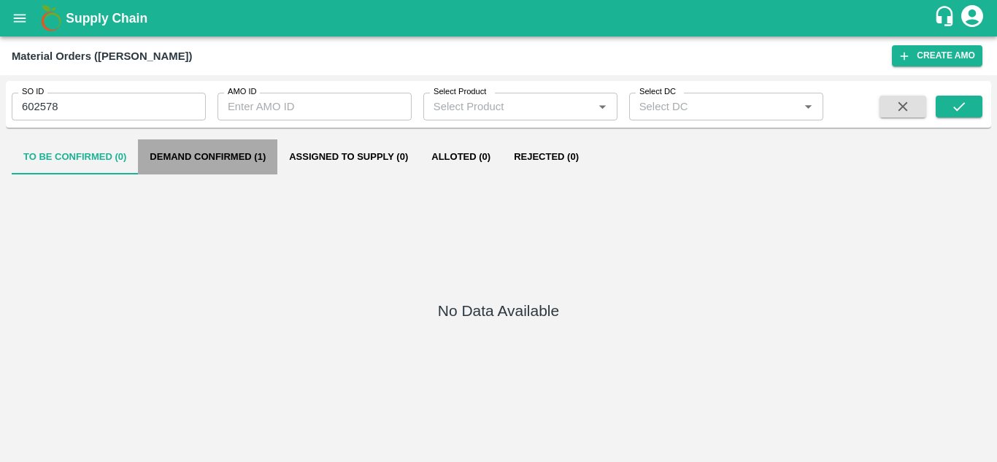
click at [172, 155] on button "Demand Confirmed (1)" at bounding box center [207, 156] width 139 height 35
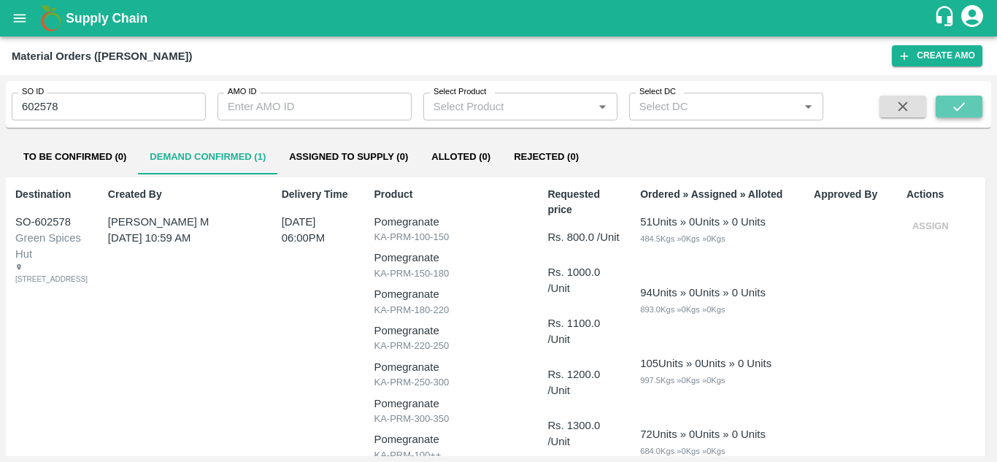
click at [965, 106] on icon "submit" at bounding box center [959, 107] width 16 height 16
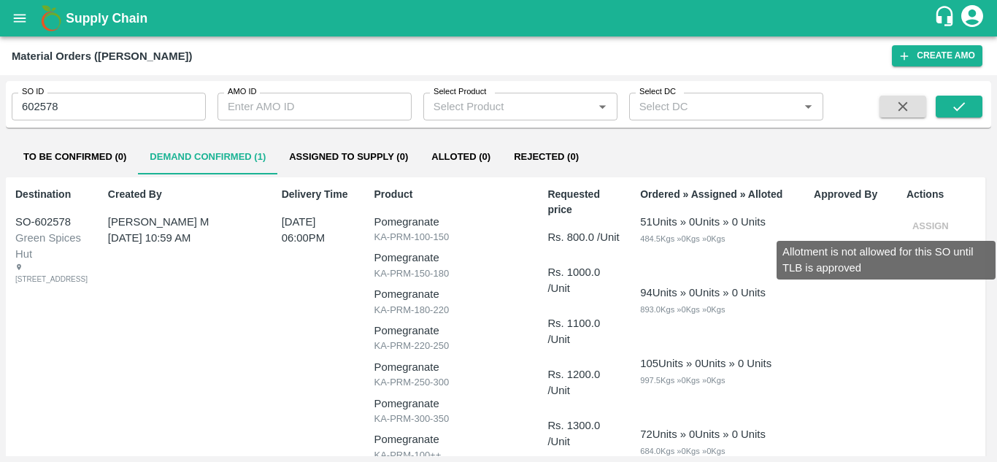
click at [933, 224] on span "Assign" at bounding box center [930, 225] width 48 height 11
click at [926, 223] on span "Assign" at bounding box center [930, 225] width 48 height 11
